Goal: Information Seeking & Learning: Learn about a topic

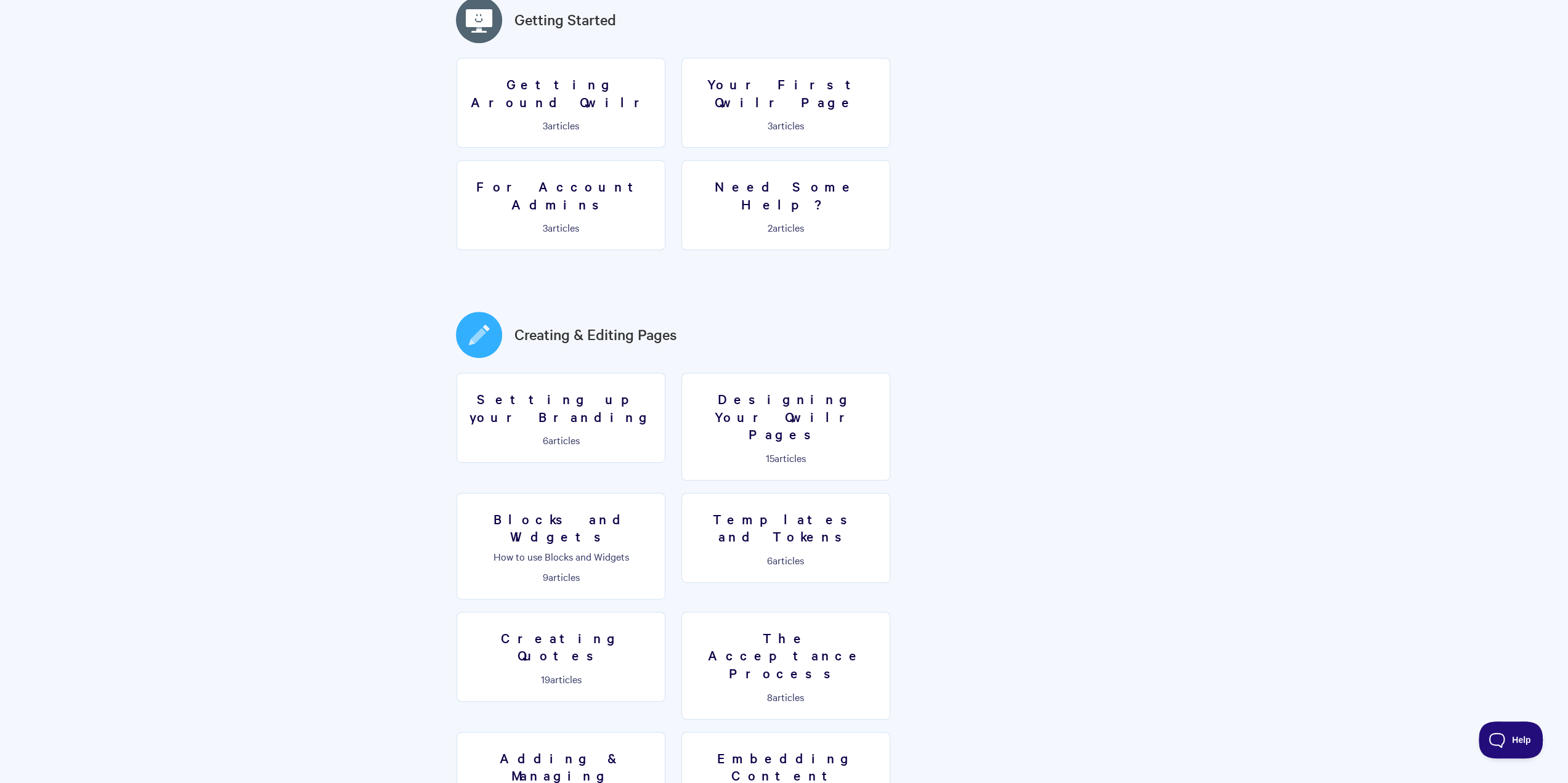
scroll to position [386, 0]
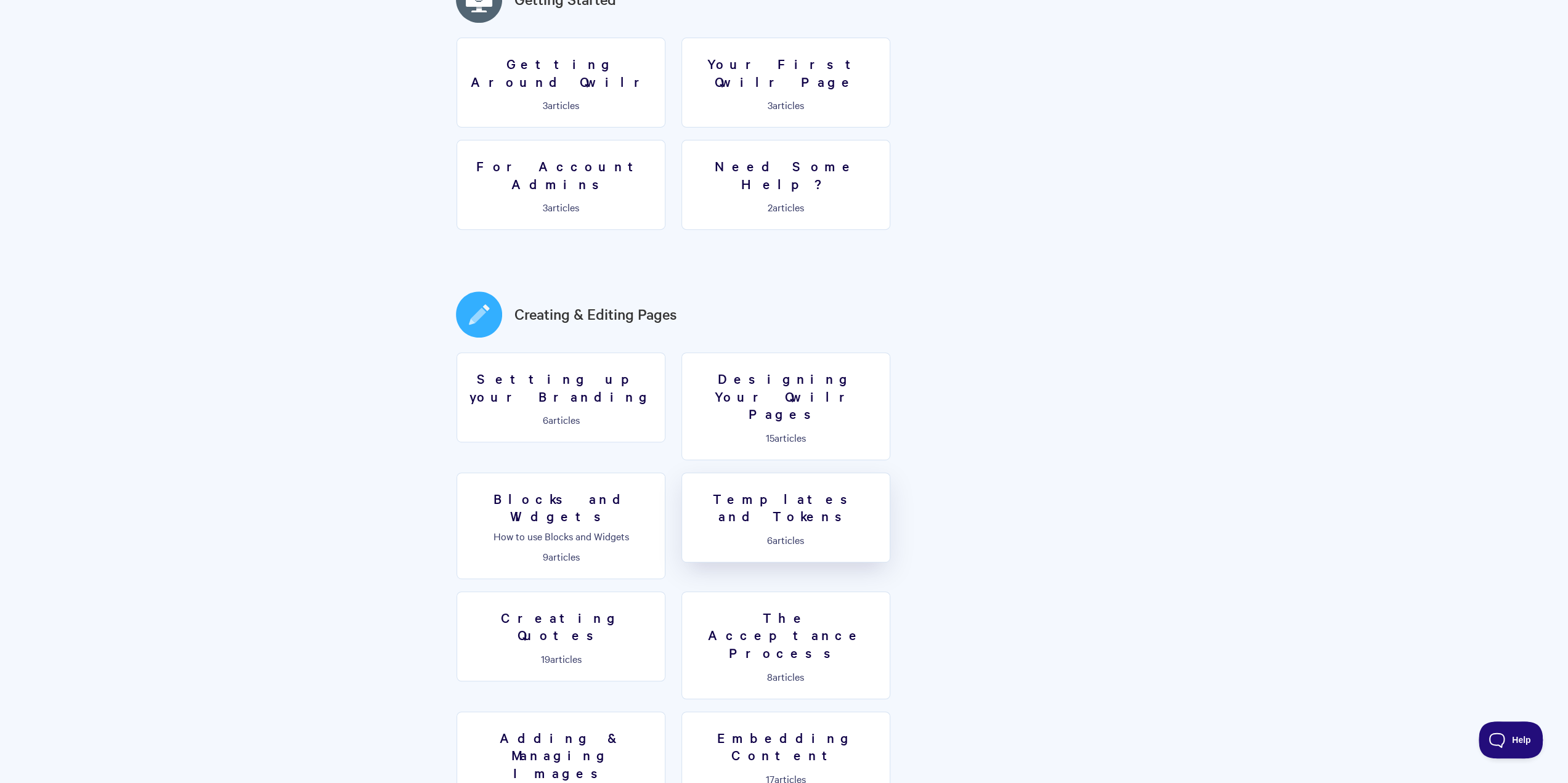
click at [689, 490] on h3 "Templates and Tokens" at bounding box center [785, 507] width 193 height 35
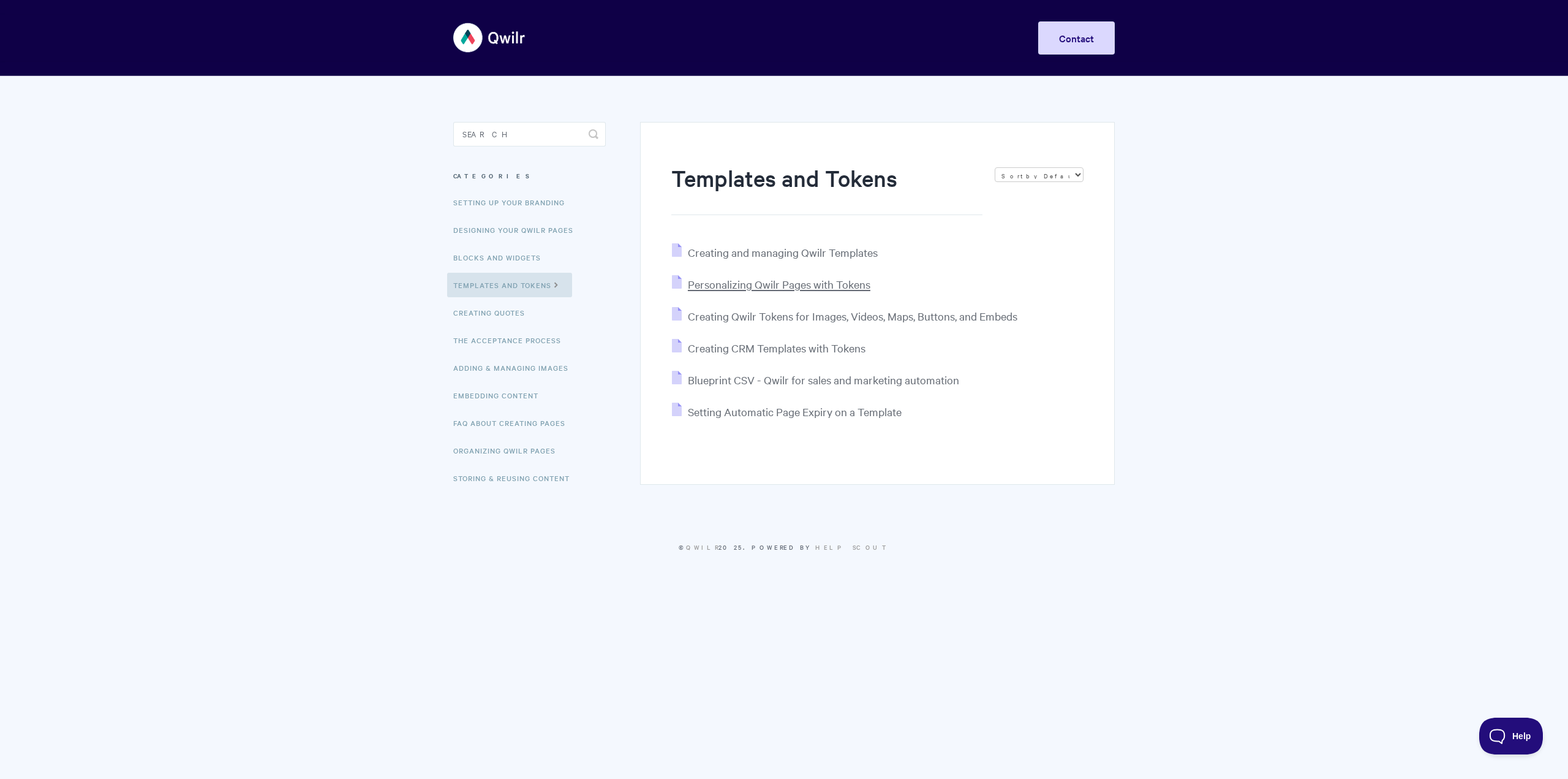
click at [751, 287] on span "Personalizing Qwilr Pages with Tokens" at bounding box center [779, 284] width 182 height 14
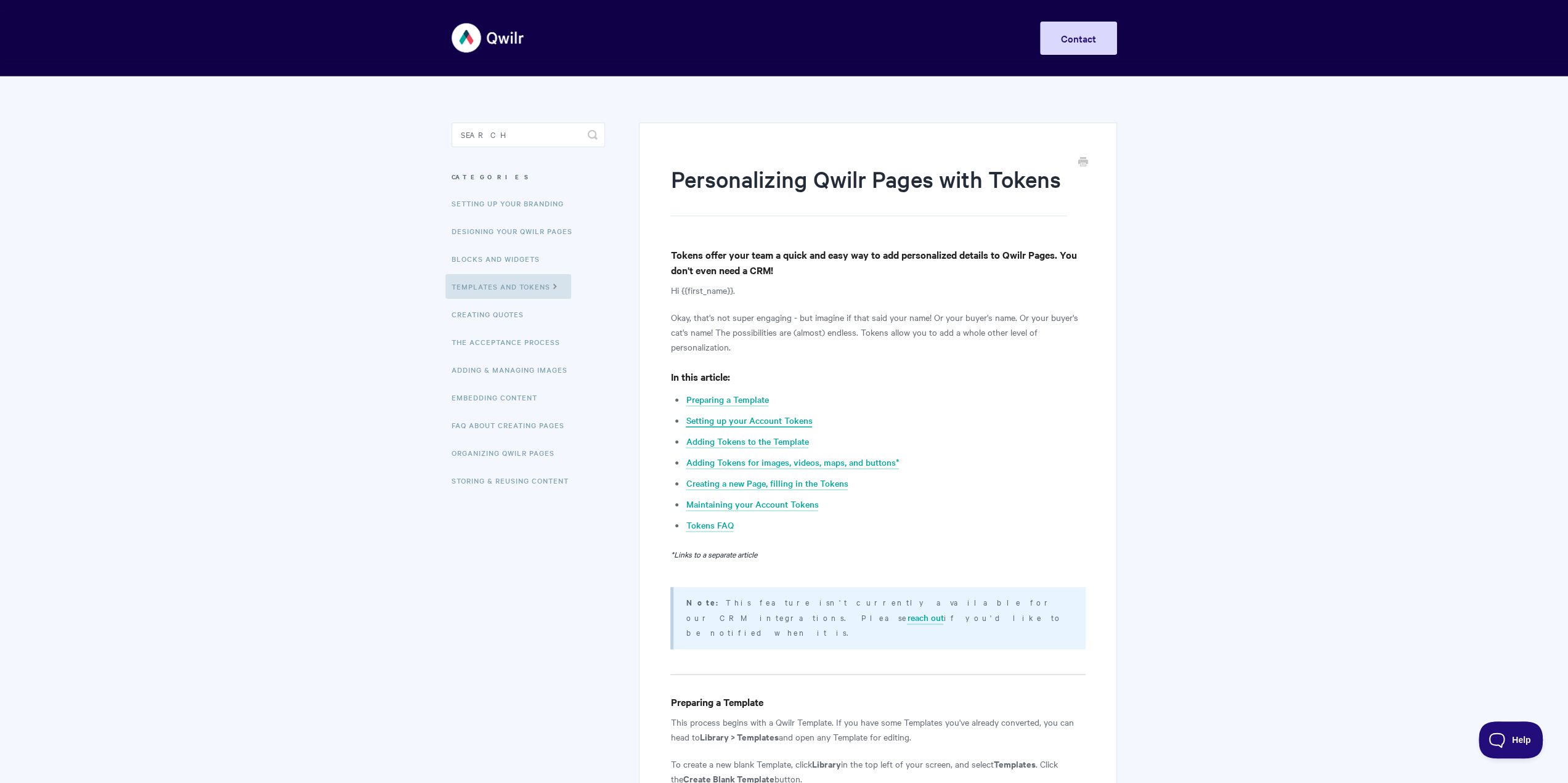
click at [775, 419] on link "Setting up your Account Tokens" at bounding box center [748, 421] width 126 height 14
click at [493, 132] on input "Search" at bounding box center [528, 135] width 154 height 25
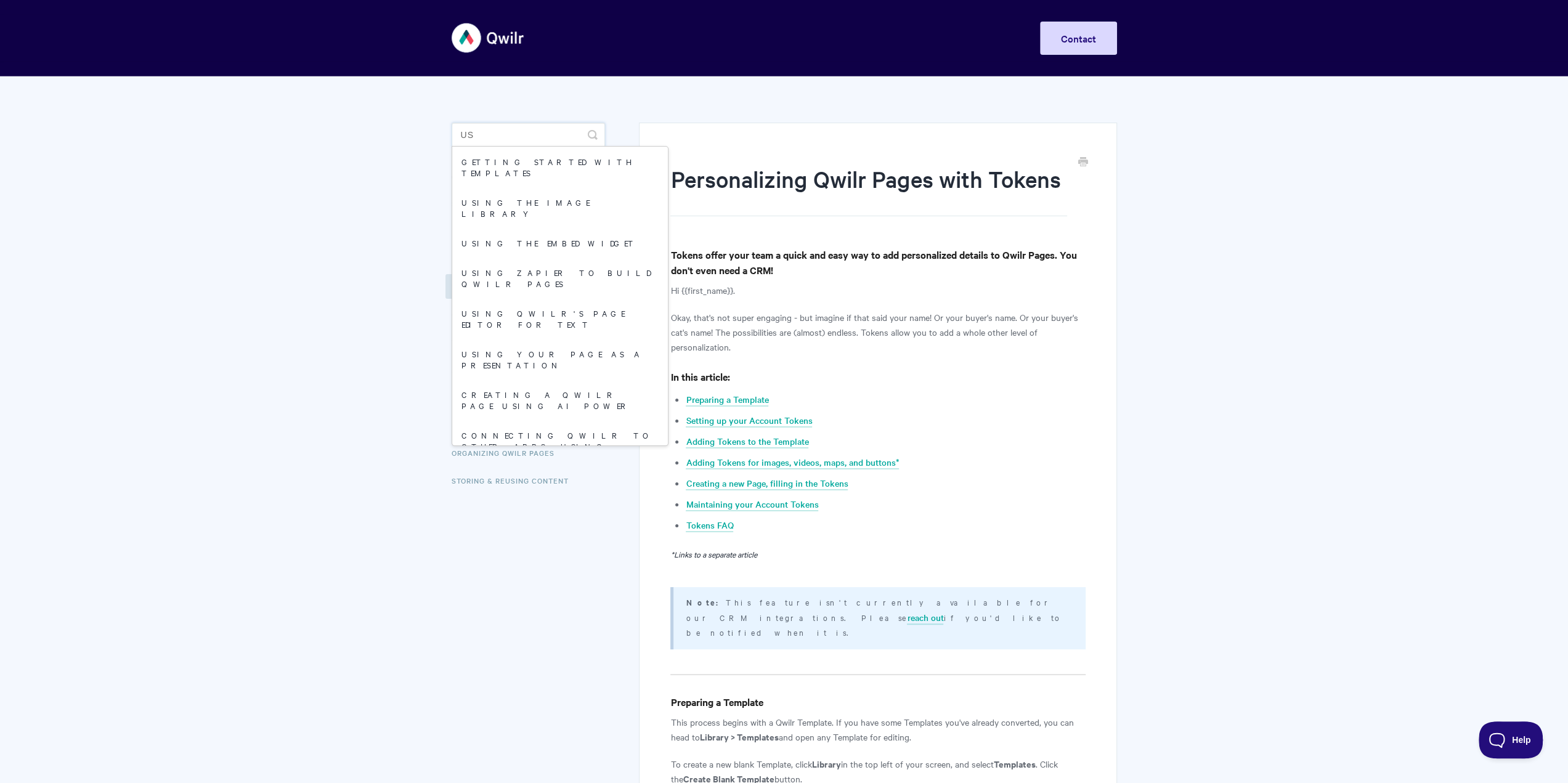
type input "u"
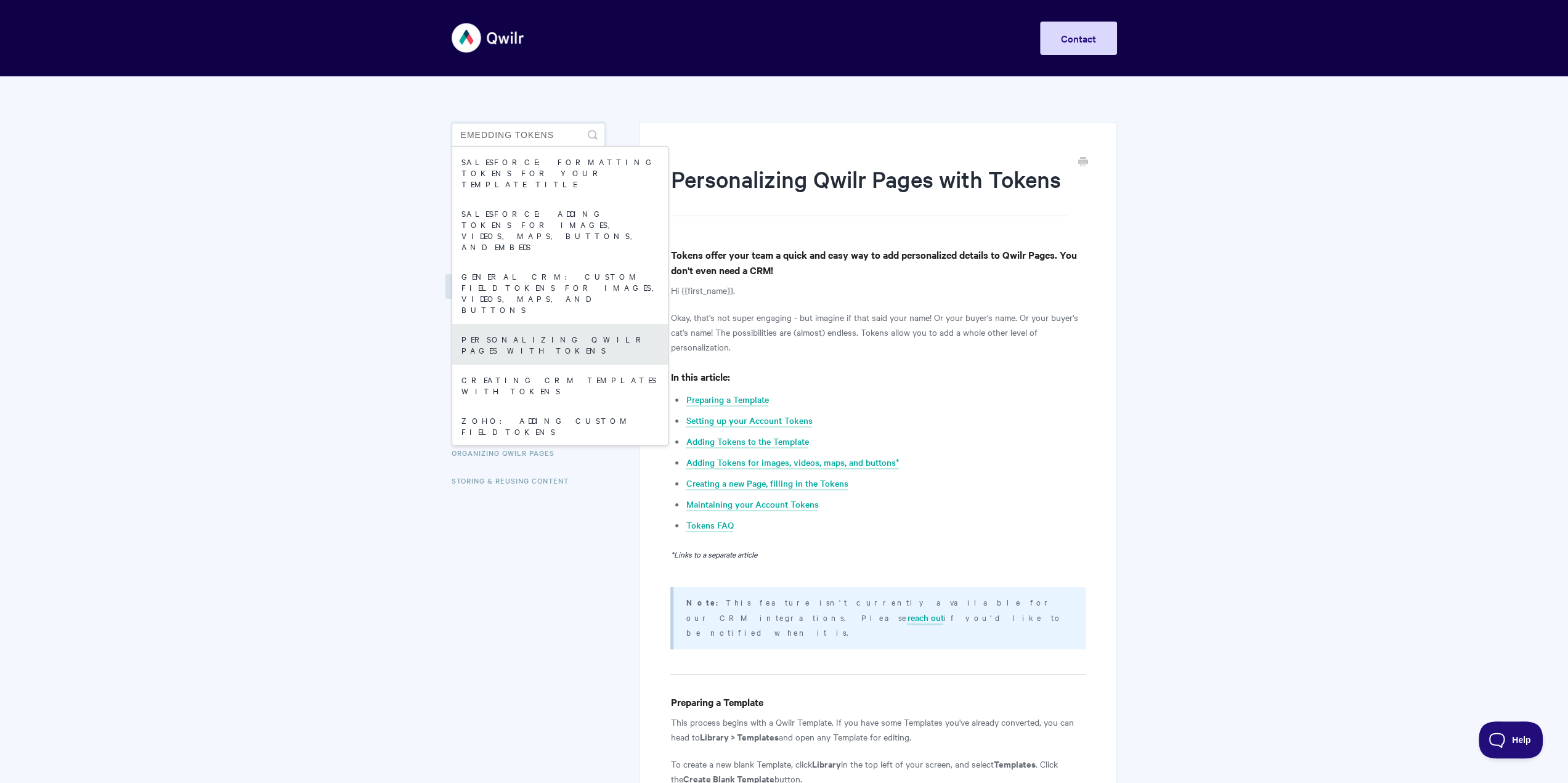
type input "emedding tokens"
click at [500, 324] on link "Personalizing Qwilr Pages with Tokens" at bounding box center [560, 344] width 215 height 41
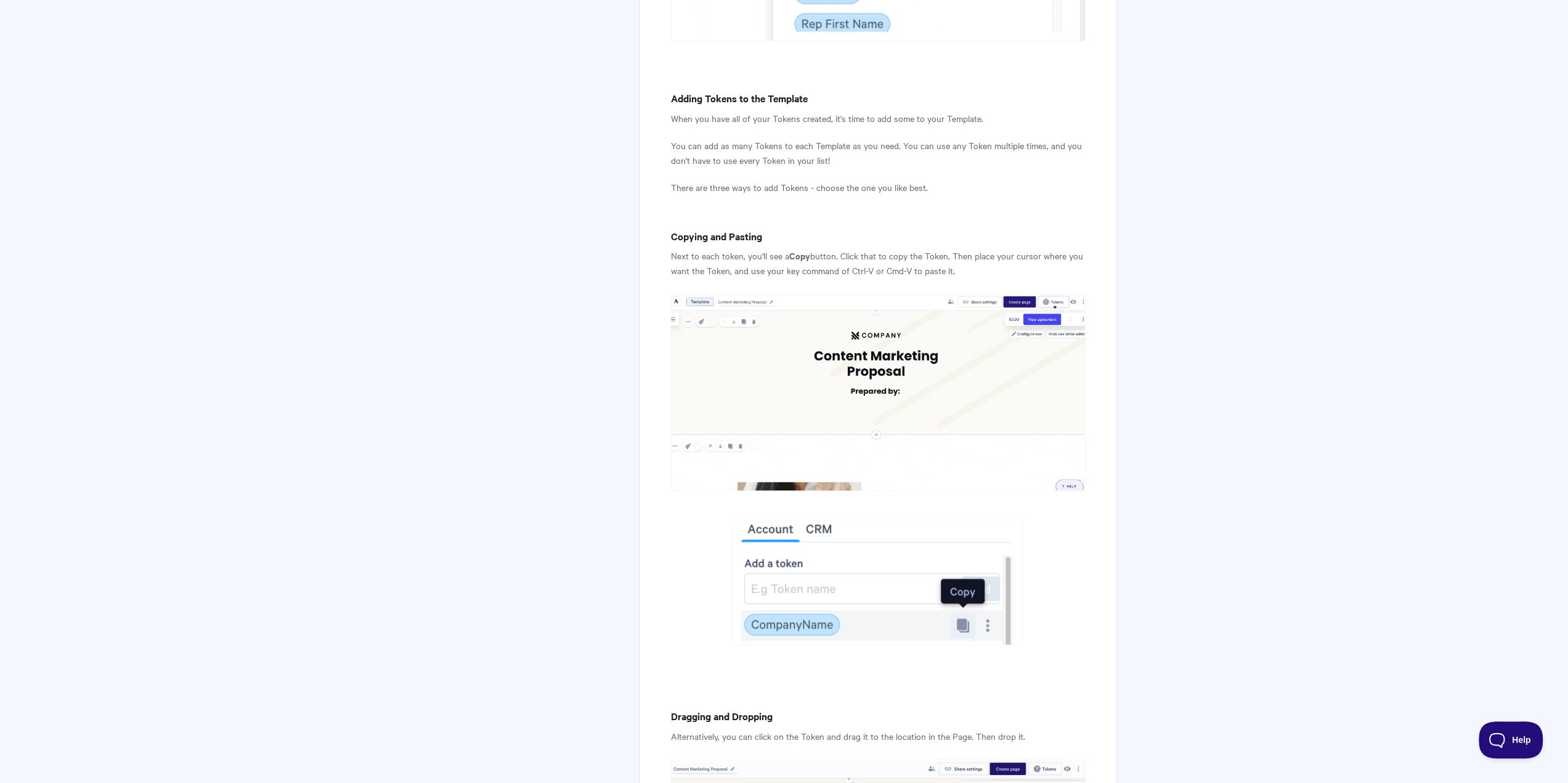
scroll to position [1858, 0]
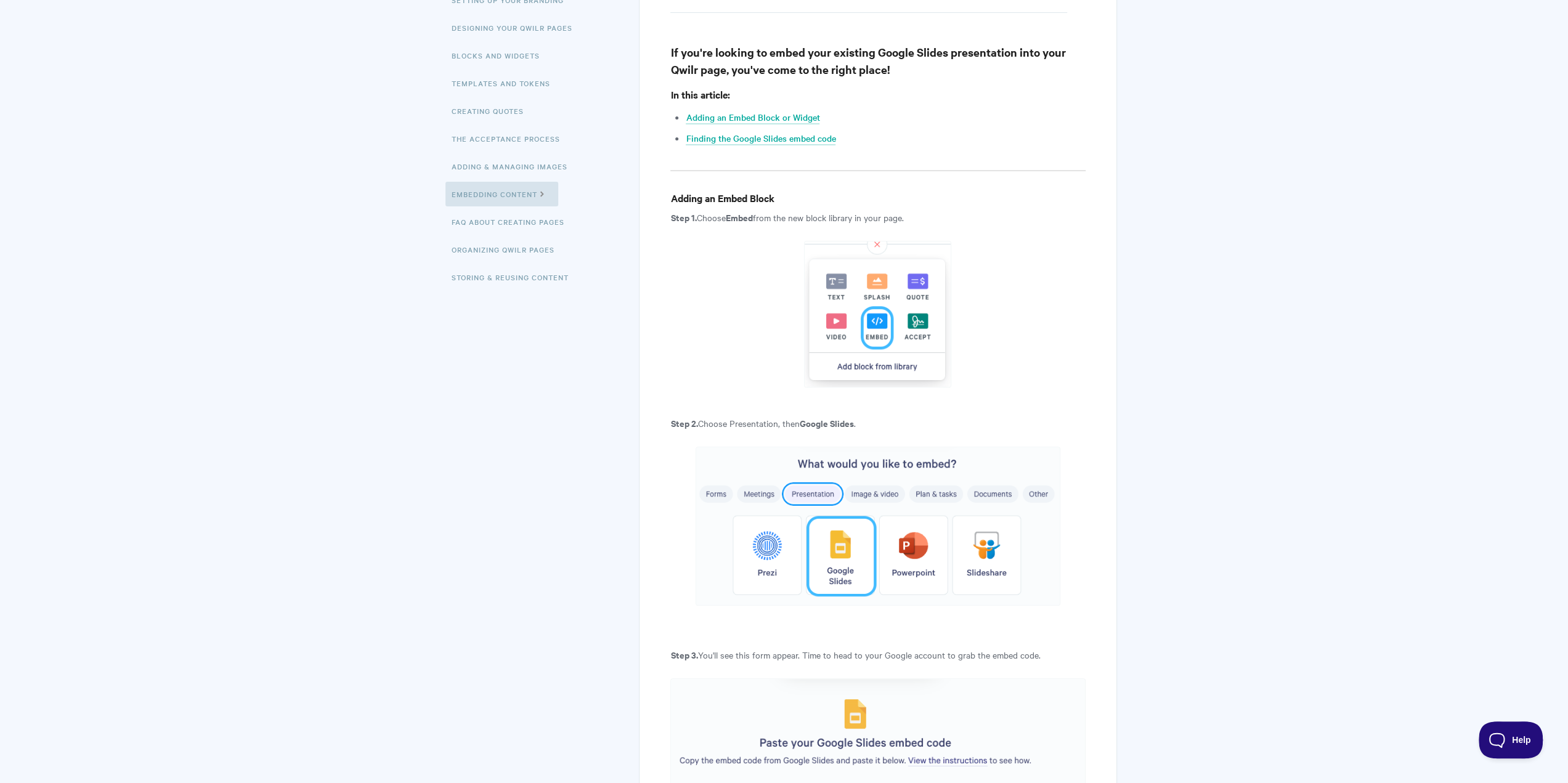
scroll to position [185, 0]
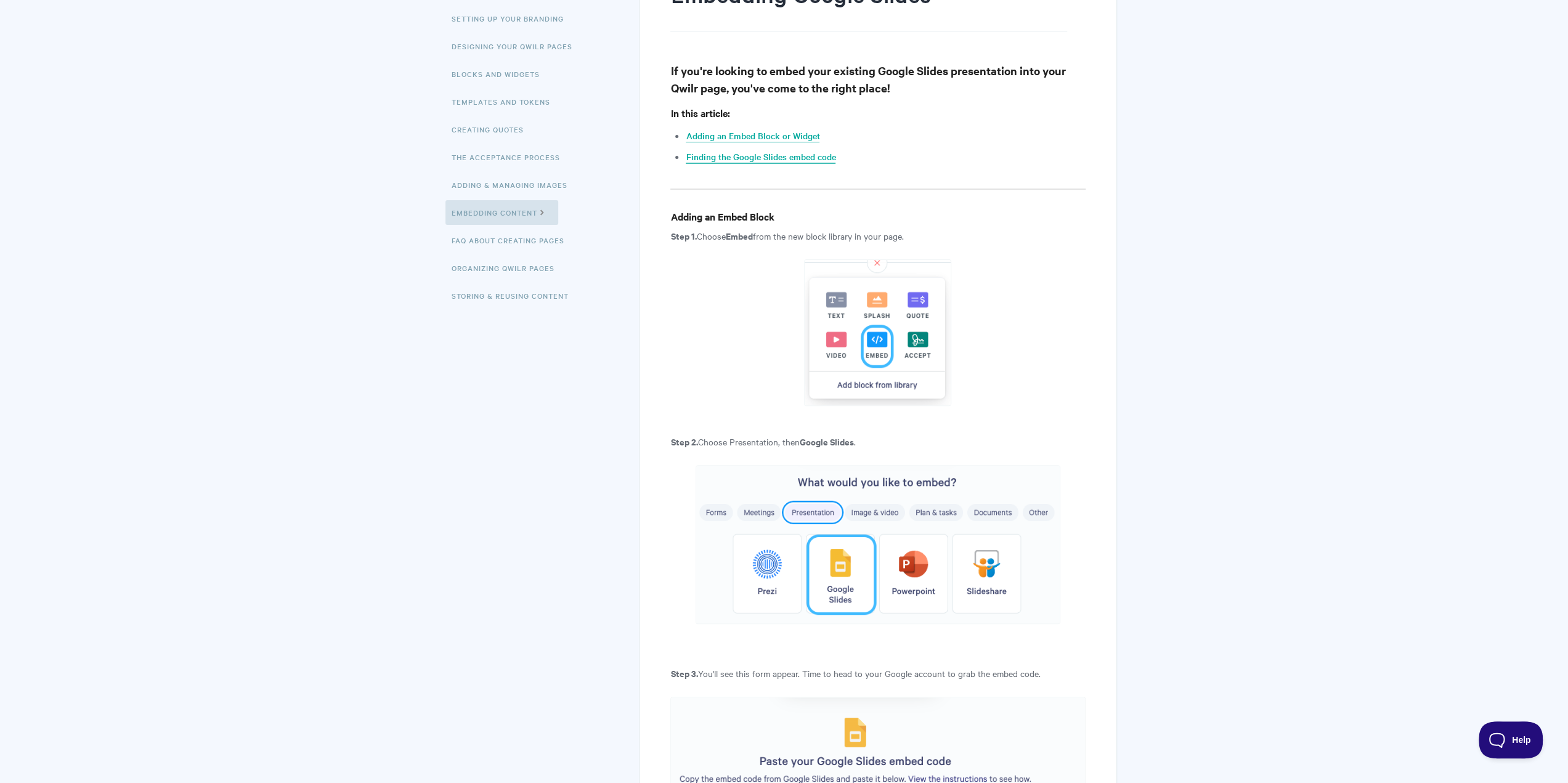
click at [780, 156] on link "Finding the Google Slides embed code" at bounding box center [761, 157] width 150 height 14
click at [753, 157] on link "Finding the Google Slides embed code" at bounding box center [761, 157] width 150 height 14
click at [769, 157] on link "Finding the Google Slides embed code" at bounding box center [761, 157] width 150 height 14
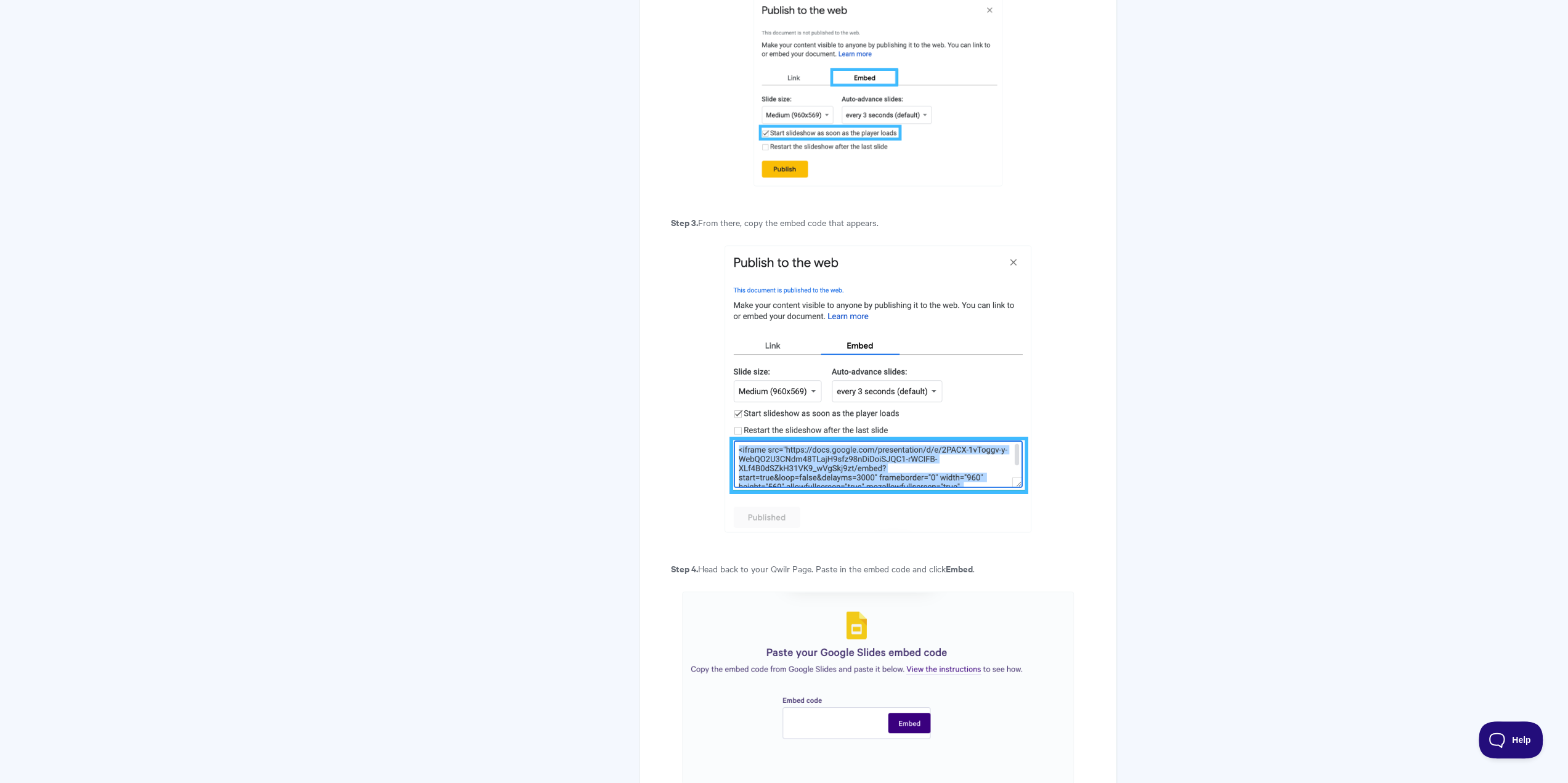
scroll to position [2217, 0]
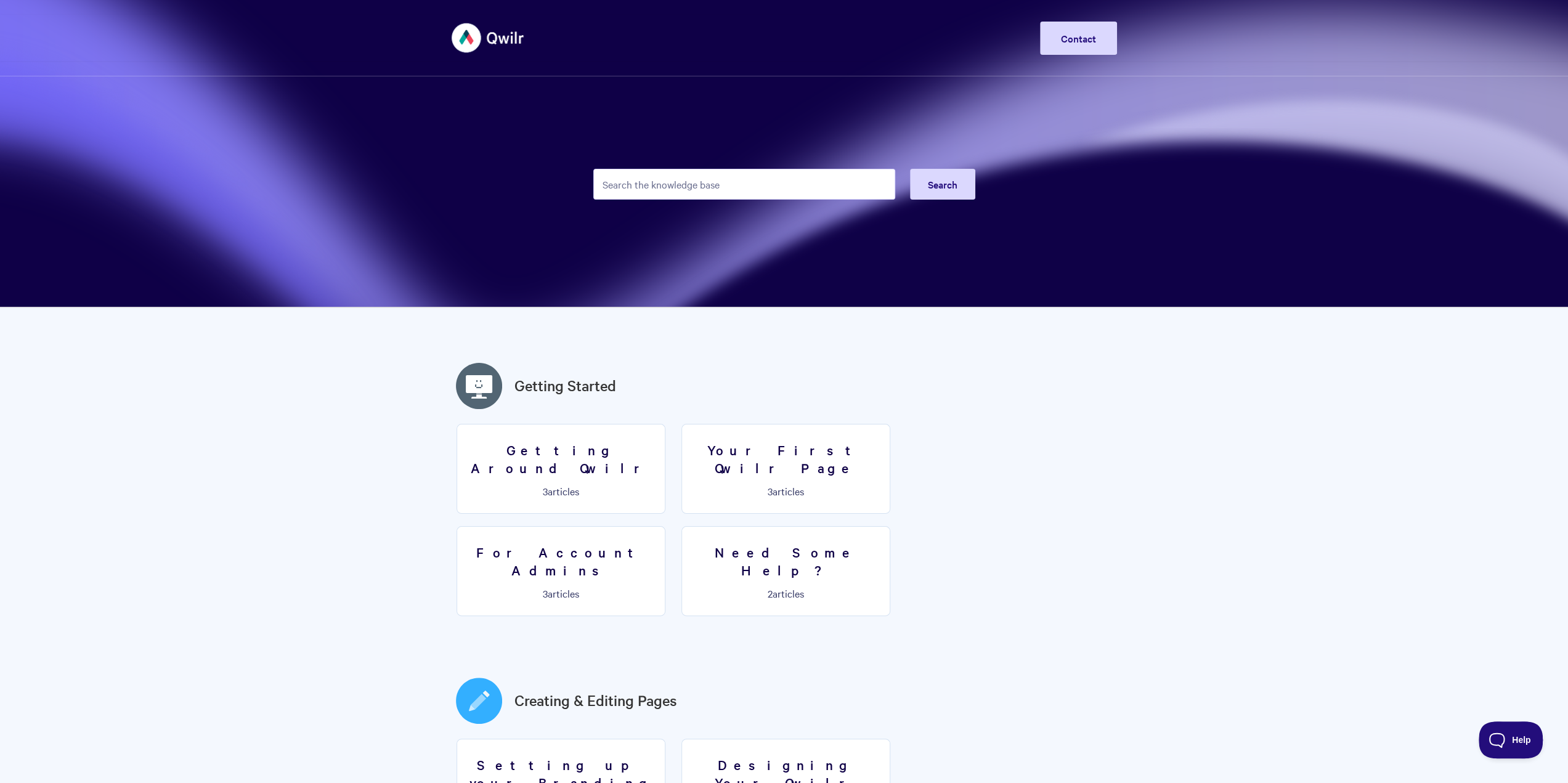
click at [671, 183] on input "Search the knowledge base" at bounding box center [744, 184] width 302 height 31
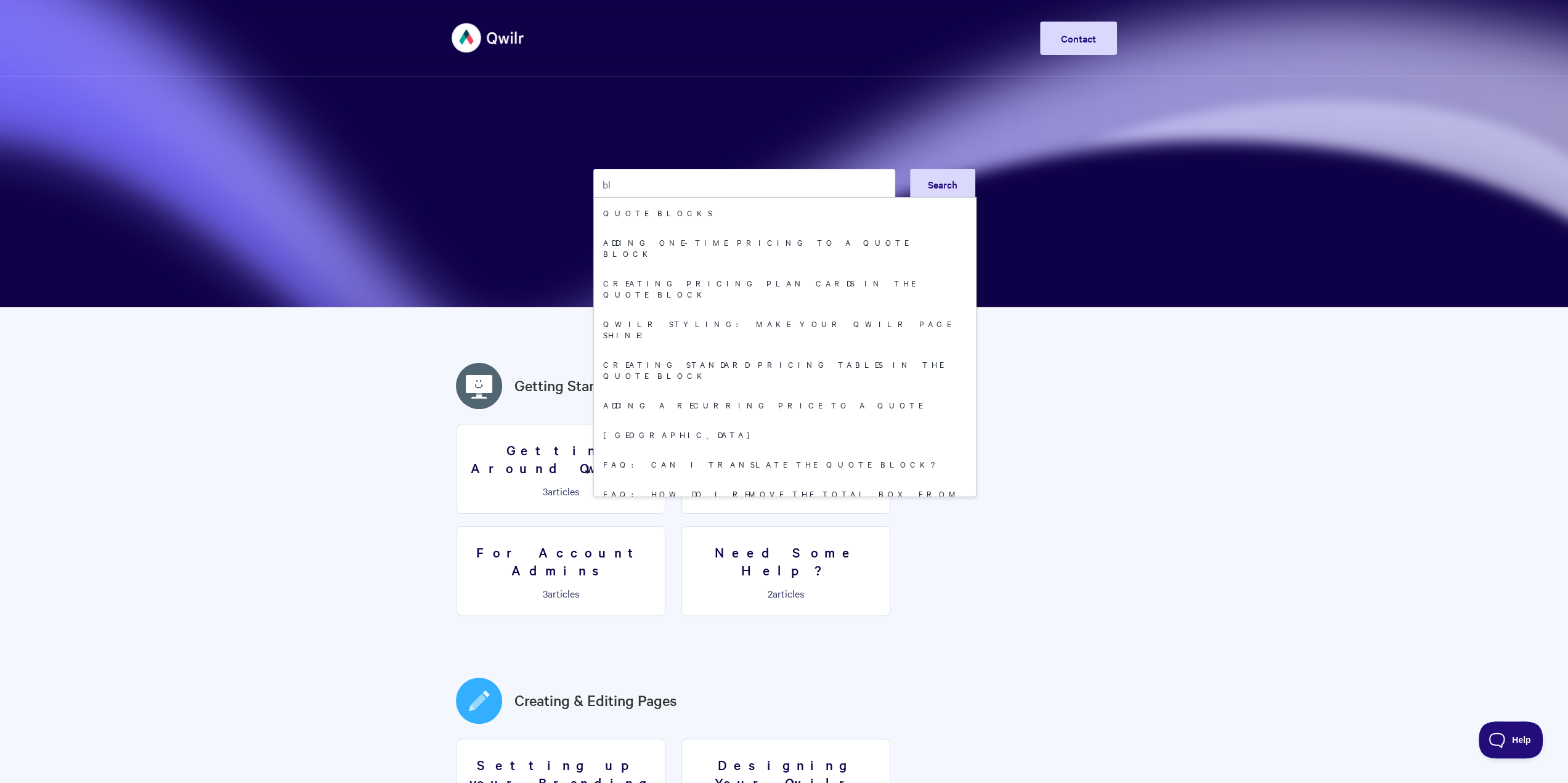
type input "b"
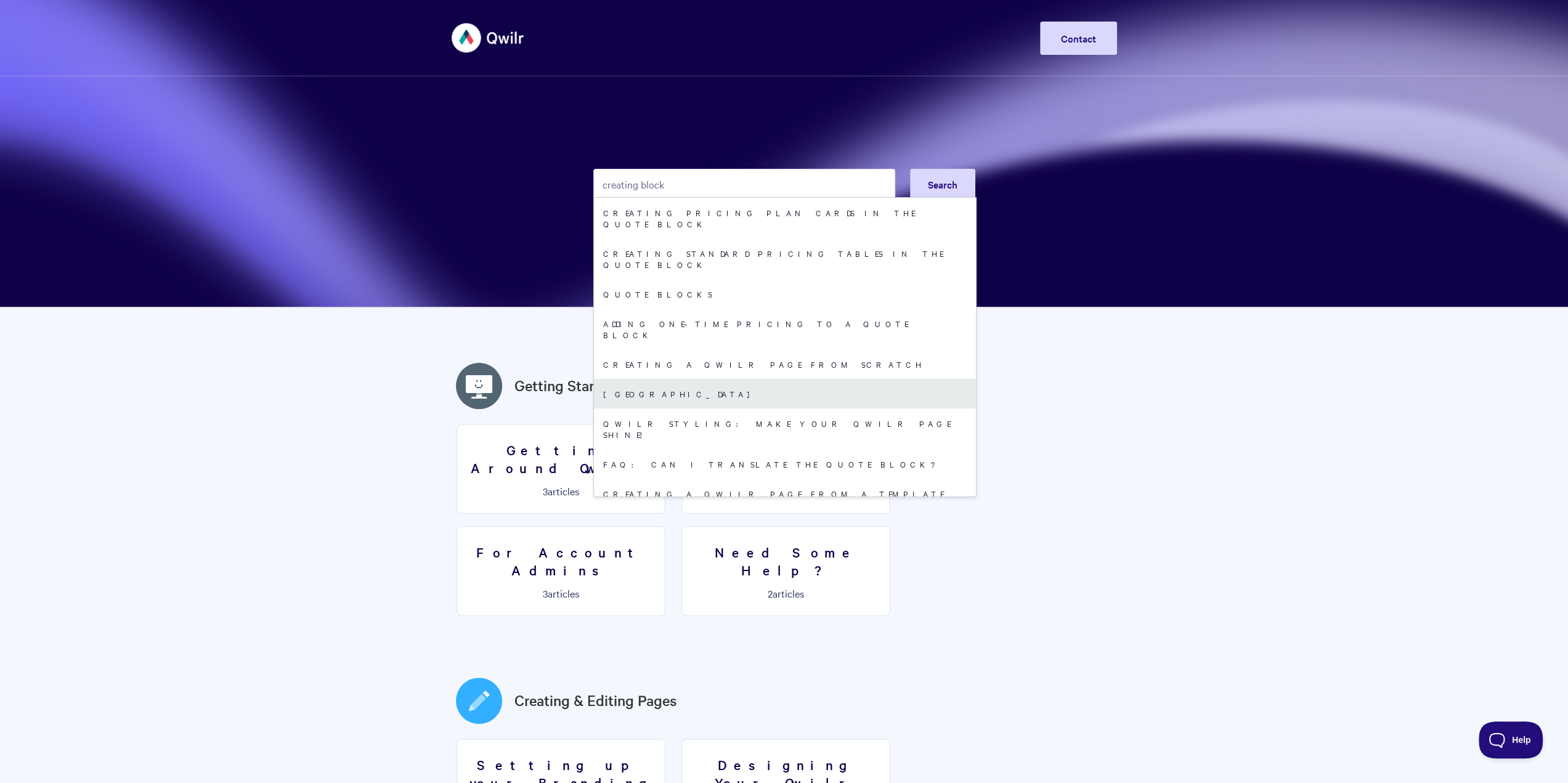
type input "creating block"
click at [673, 378] on link "Saved Block Library" at bounding box center [785, 393] width 382 height 30
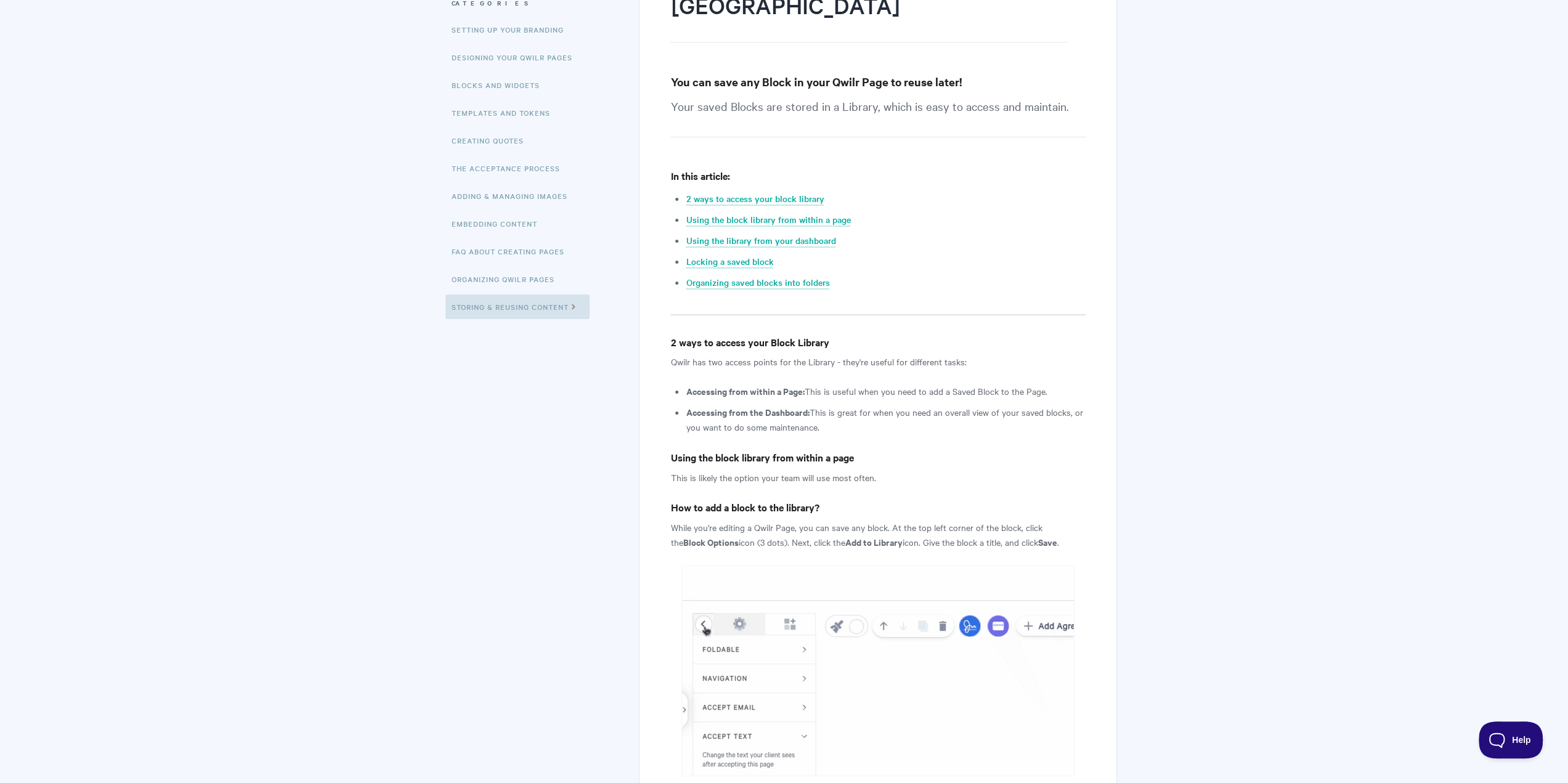
scroll to position [123, 0]
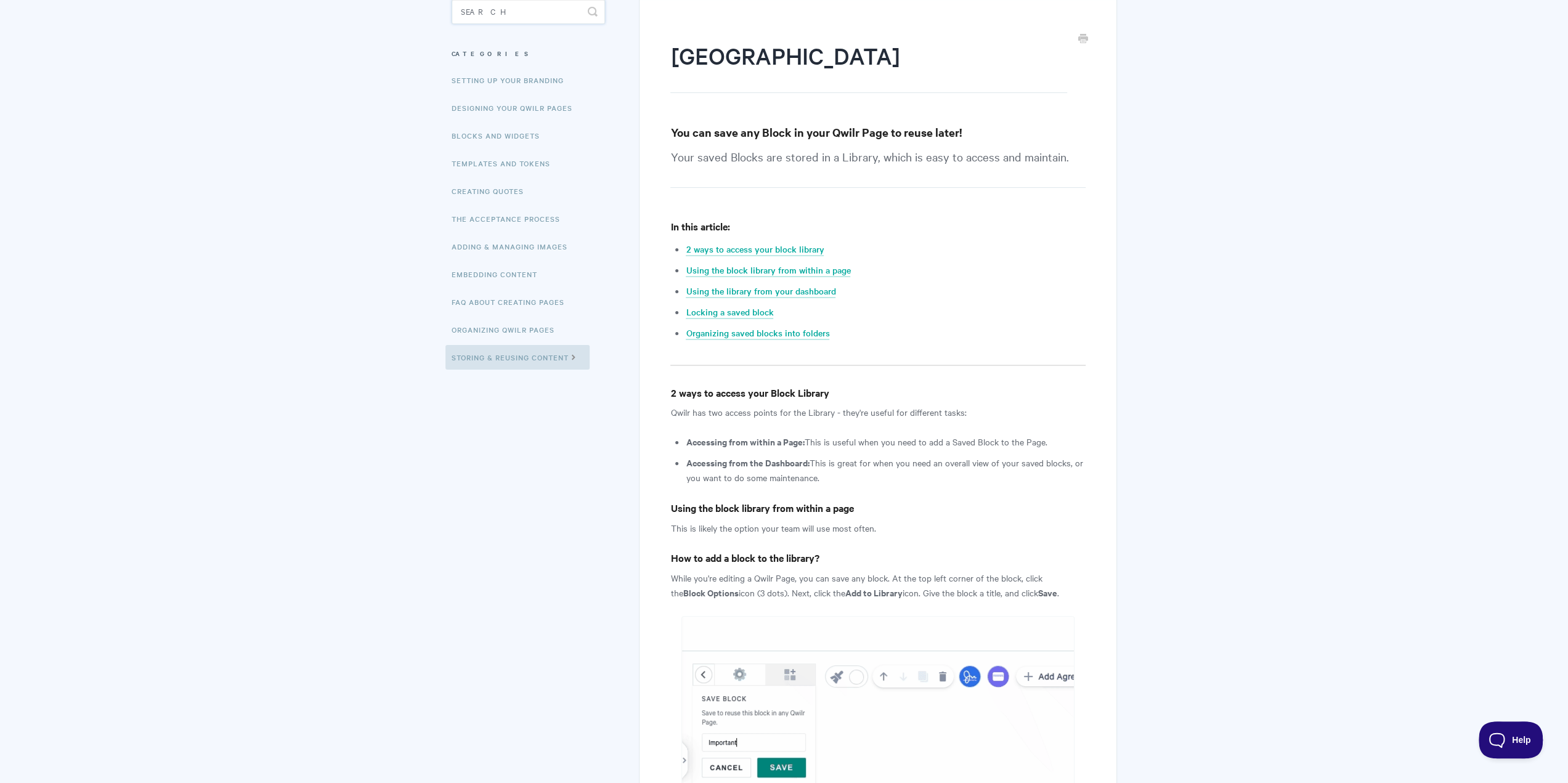
click at [494, 14] on input "Search" at bounding box center [528, 12] width 154 height 25
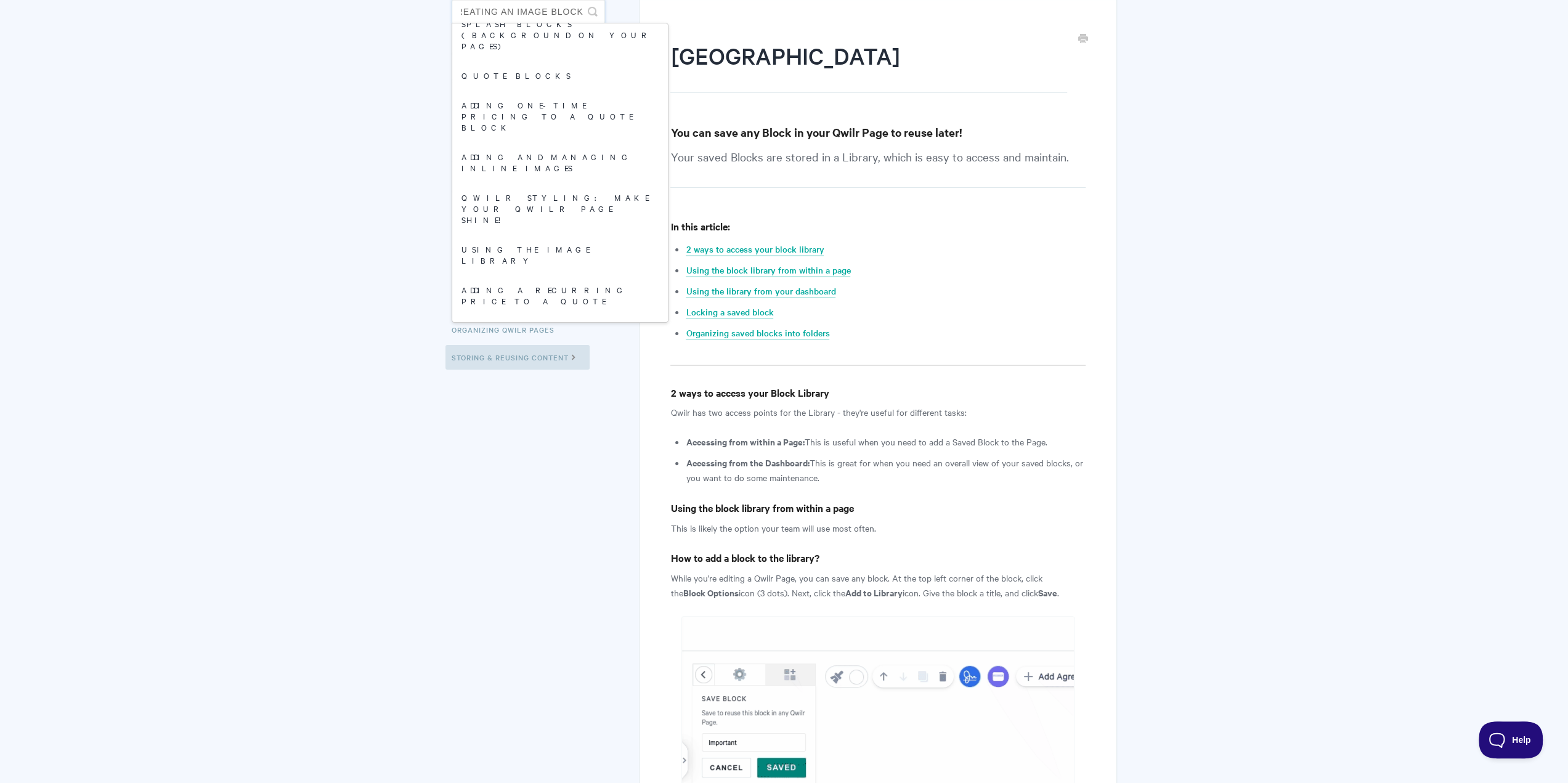
scroll to position [303, 0]
type input "creating an image block"
click at [551, 226] on link "Using the image library" at bounding box center [560, 247] width 215 height 41
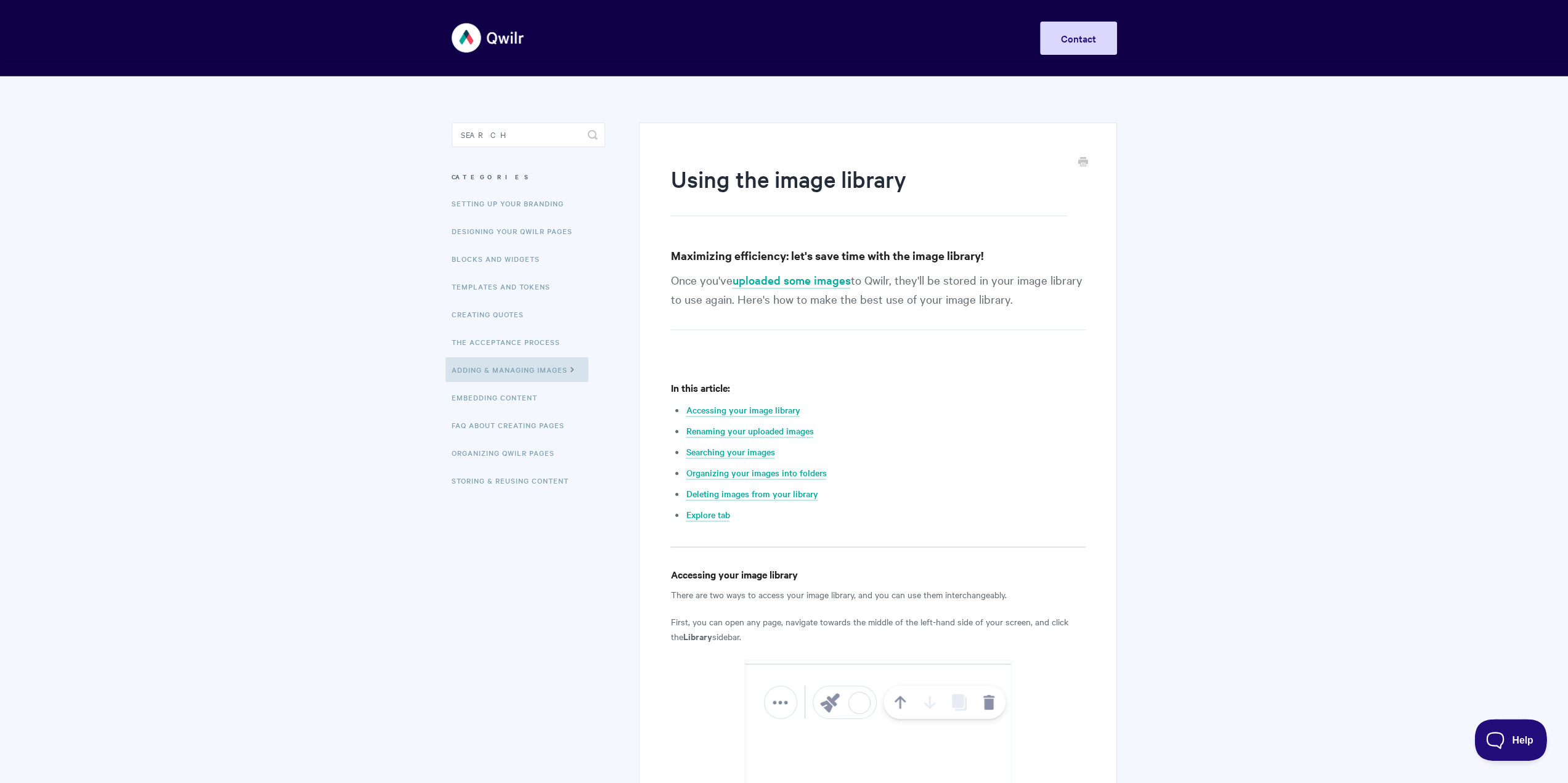
click at [1504, 728] on button "Help" at bounding box center [1506, 737] width 64 height 37
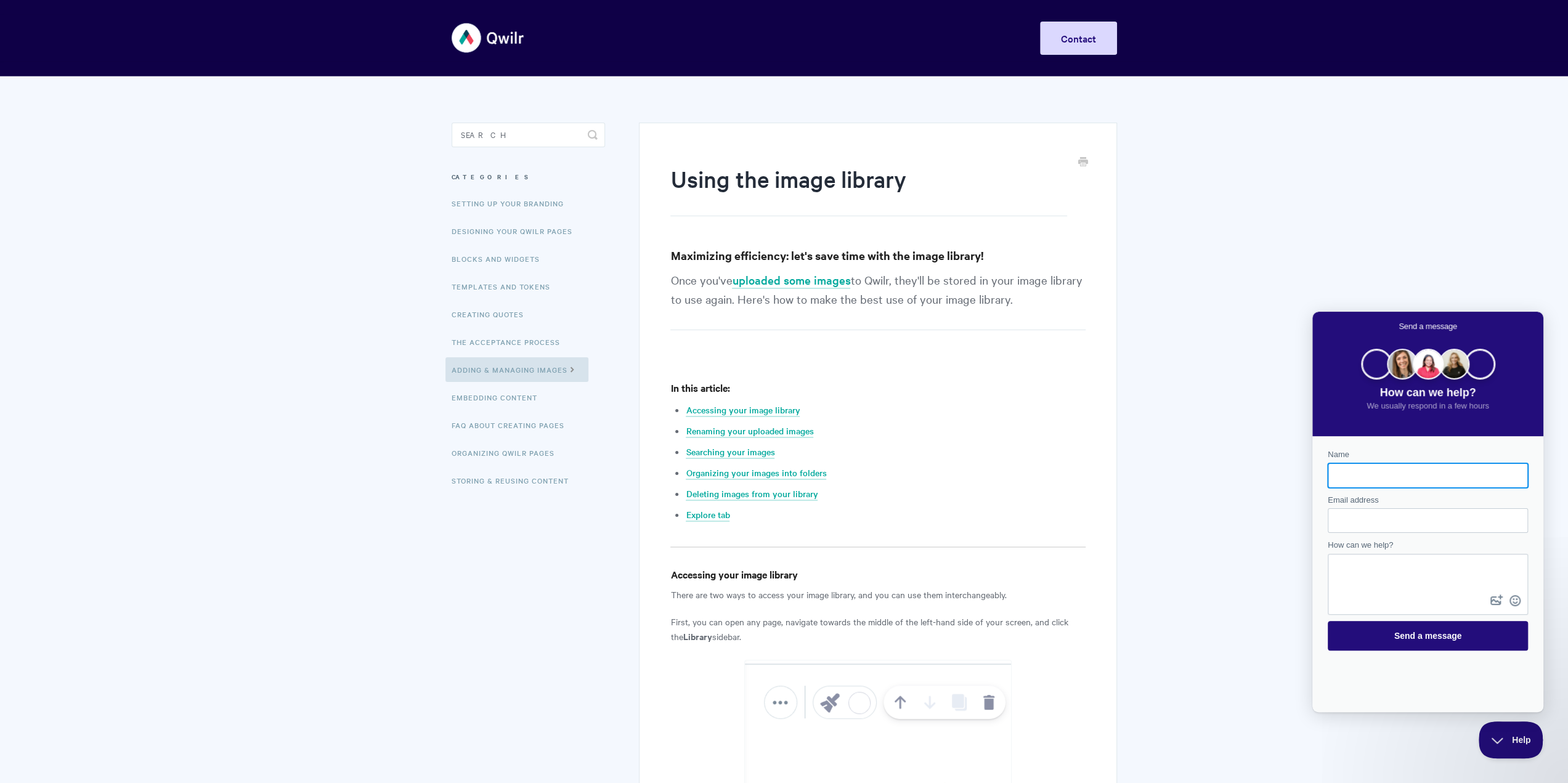
click at [463, 38] on img at bounding box center [488, 37] width 74 height 46
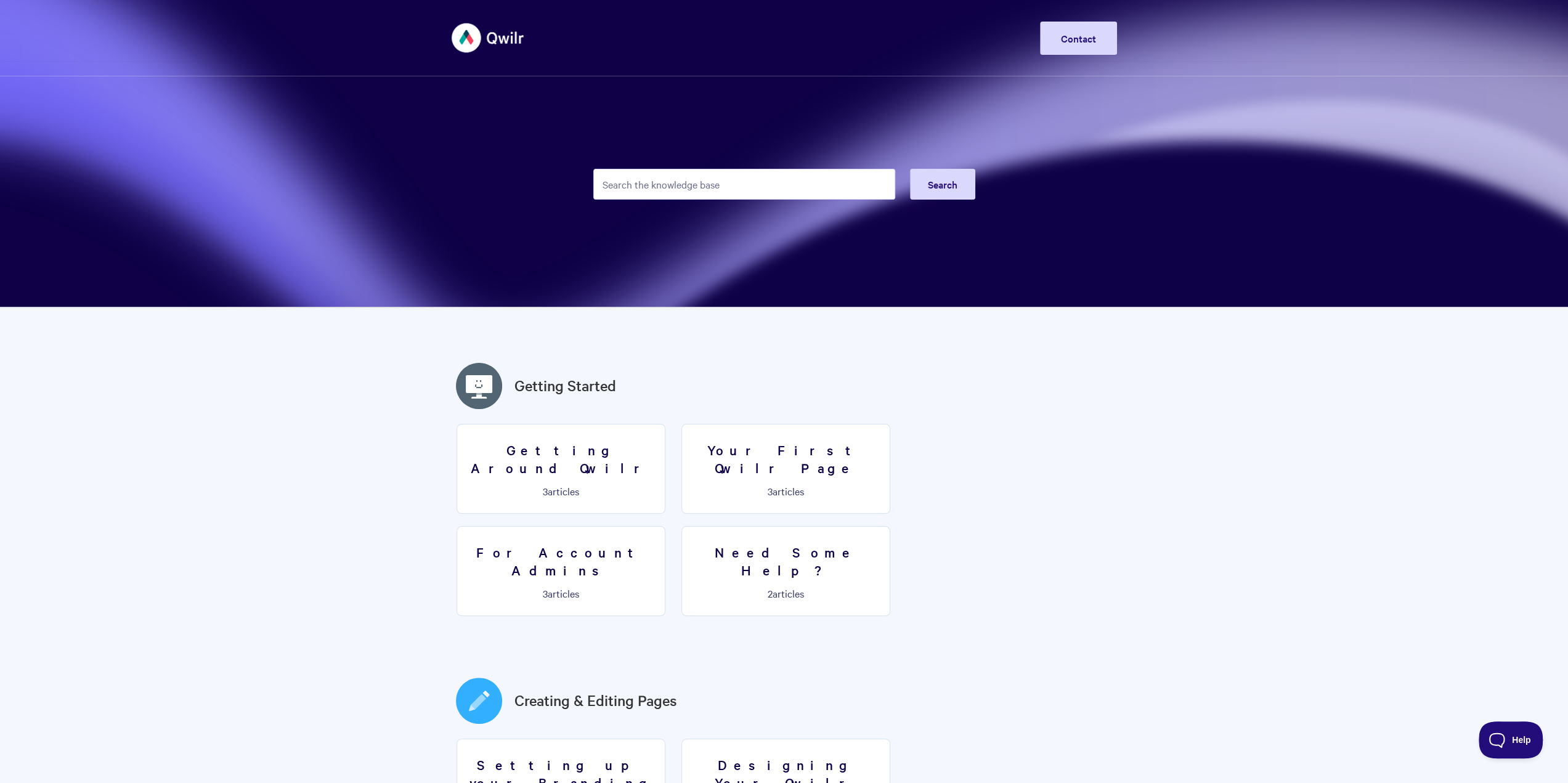
drag, startPoint x: 646, startPoint y: 179, endPoint x: 655, endPoint y: 180, distance: 9.1
click at [646, 179] on input "Search the knowledge base" at bounding box center [744, 184] width 302 height 31
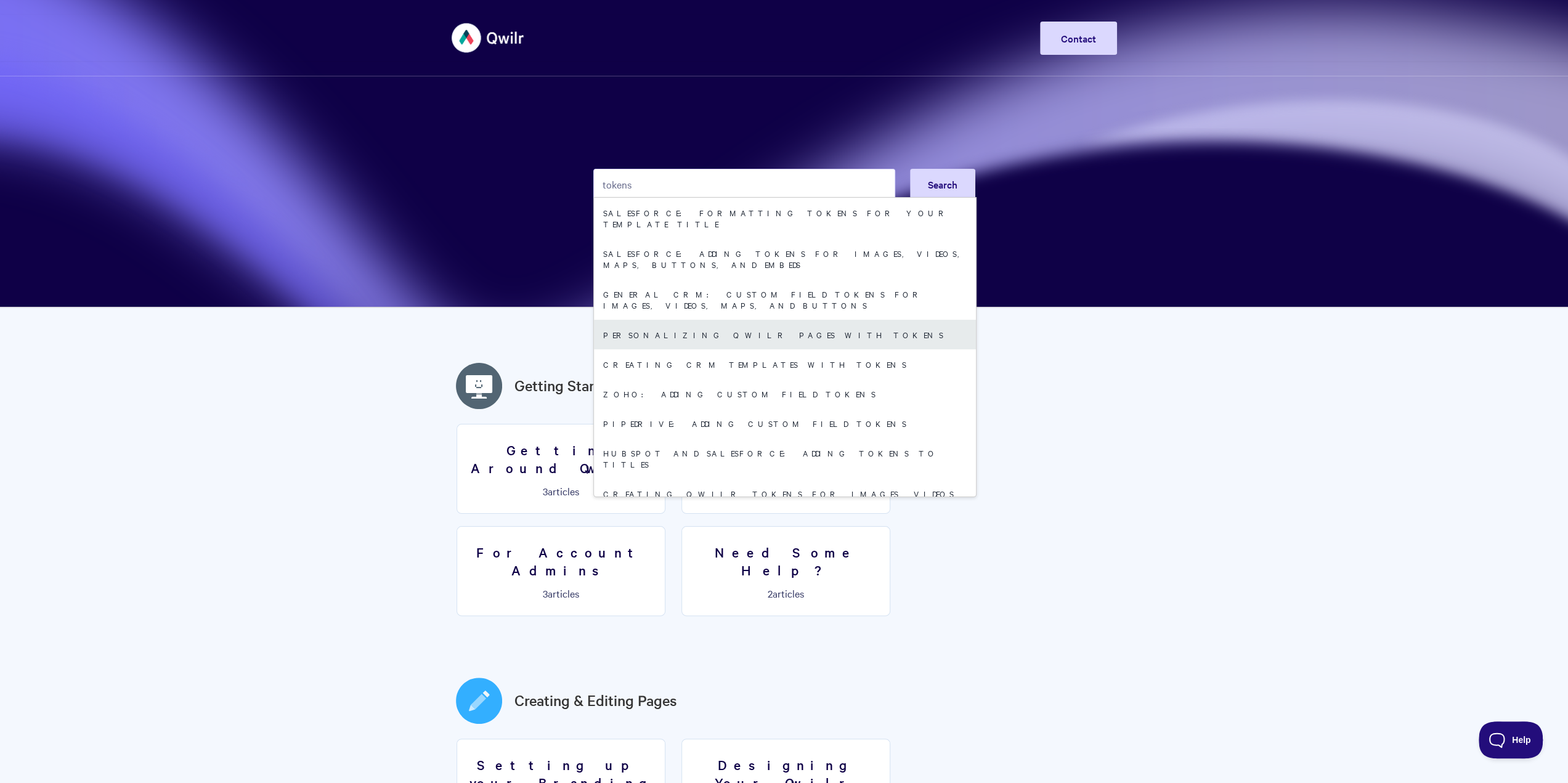
type input "tokens"
click at [720, 319] on link "Personalizing Qwilr Pages with Tokens" at bounding box center [785, 334] width 382 height 30
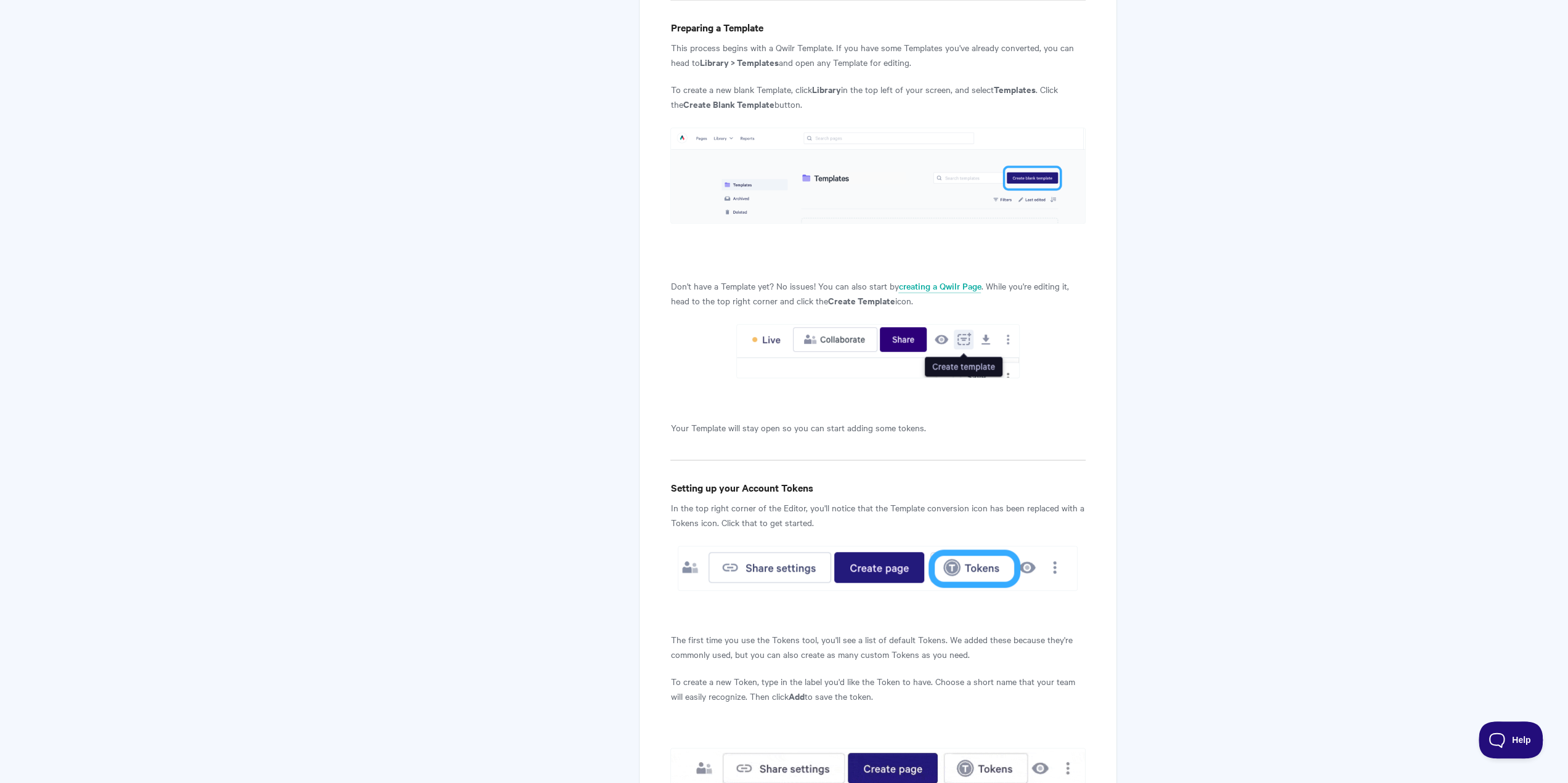
scroll to position [616, 0]
